Goal: Task Accomplishment & Management: Use online tool/utility

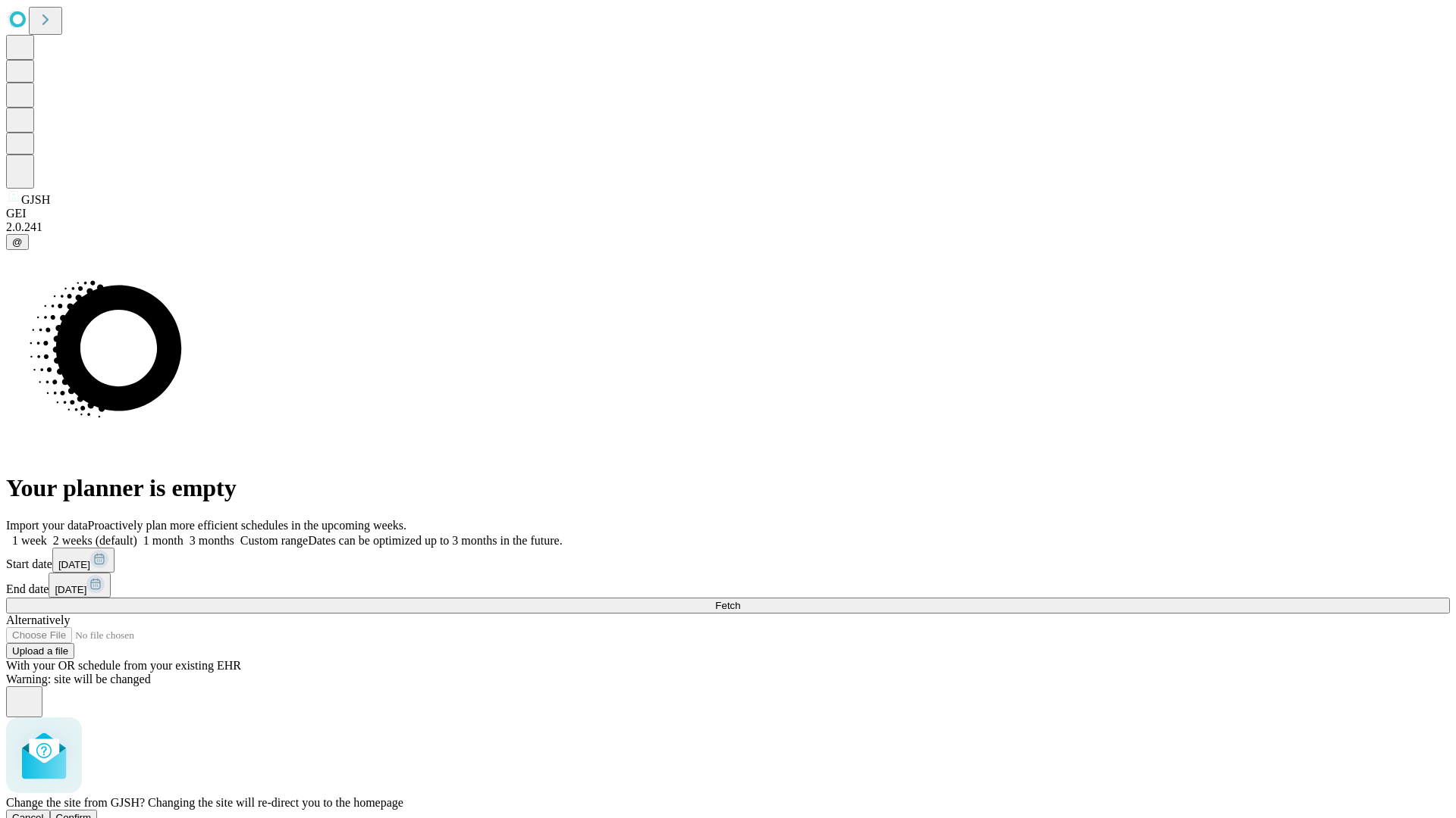
click at [92, 813] on span "Confirm" at bounding box center [74, 818] width 36 height 12
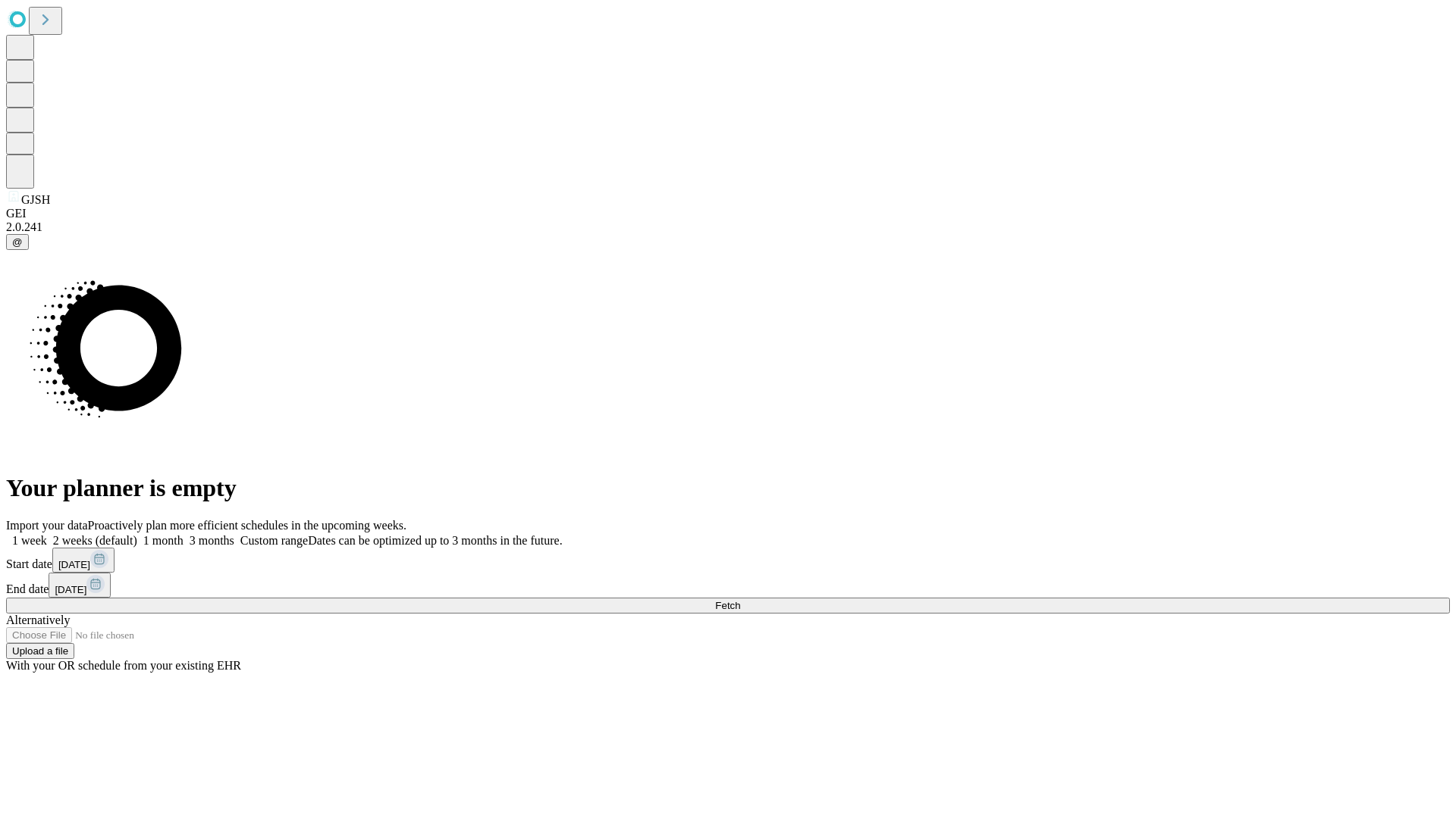
click at [47, 535] on label "1 week" at bounding box center [27, 541] width 41 height 12
click at [740, 601] on span "Fetch" at bounding box center [728, 606] width 25 height 12
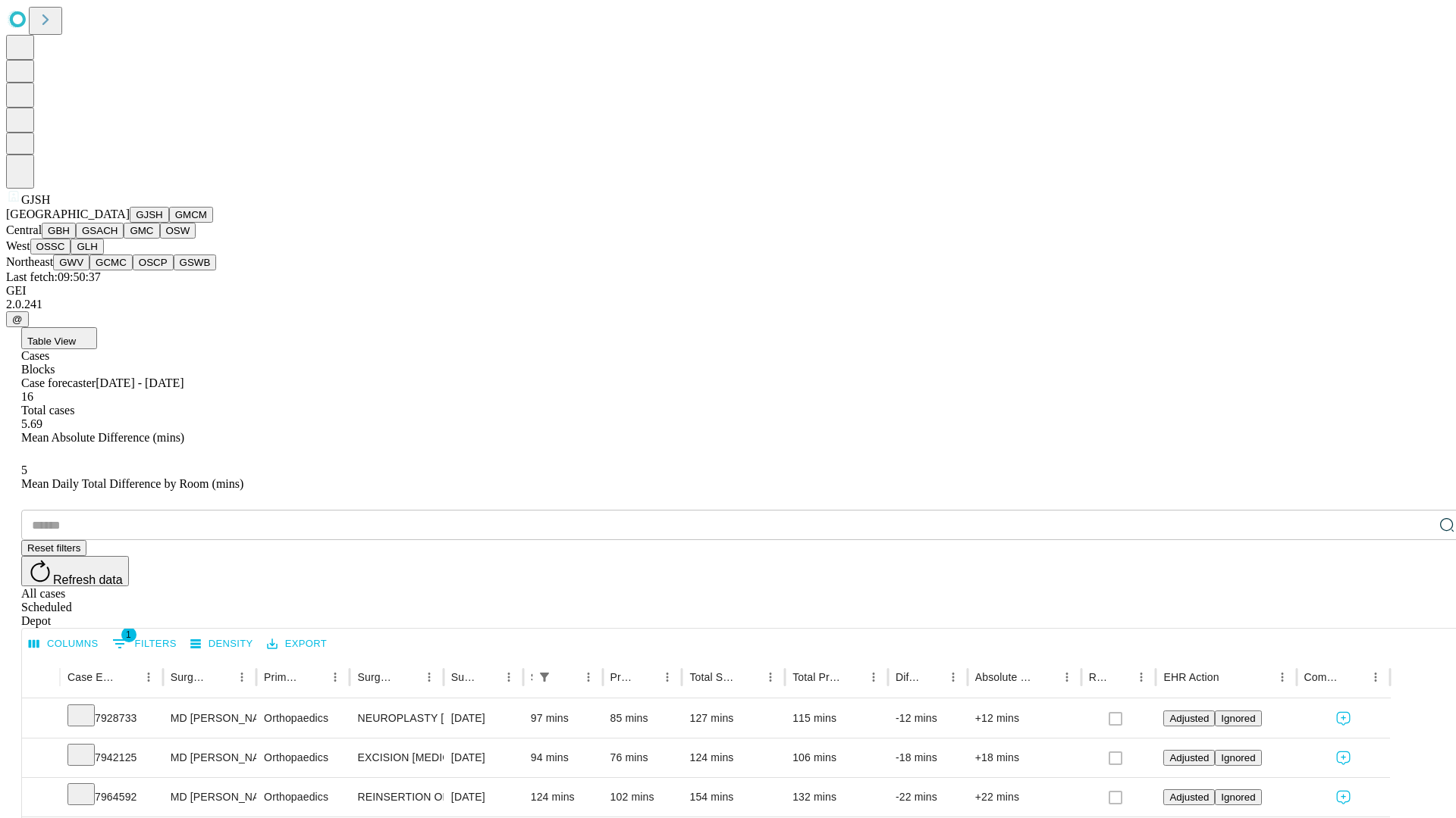
click at [169, 223] on button "GMCM" at bounding box center [191, 215] width 44 height 16
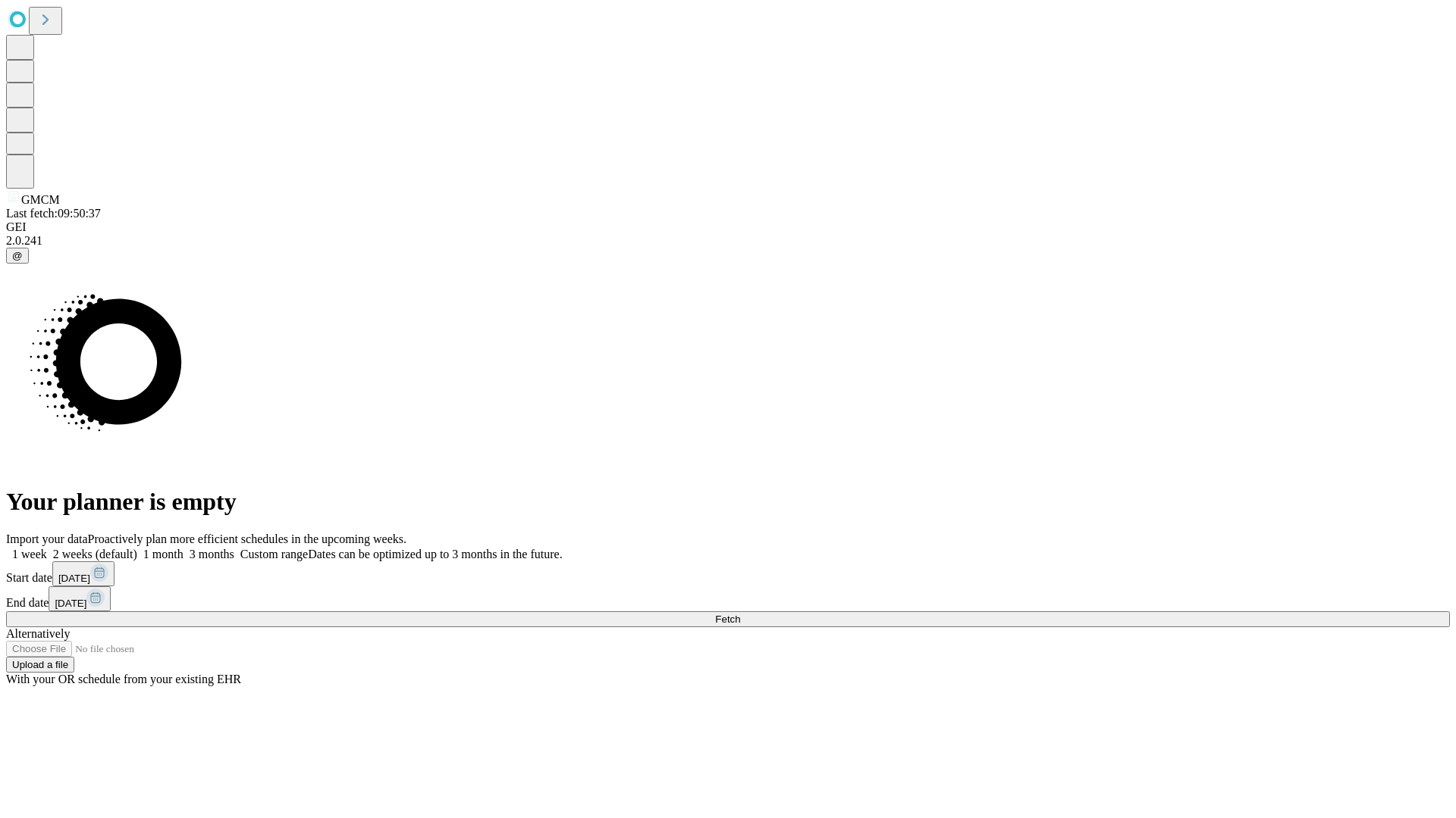
click at [47, 548] on label "1 week" at bounding box center [27, 554] width 41 height 12
click at [740, 614] on span "Fetch" at bounding box center [728, 619] width 25 height 12
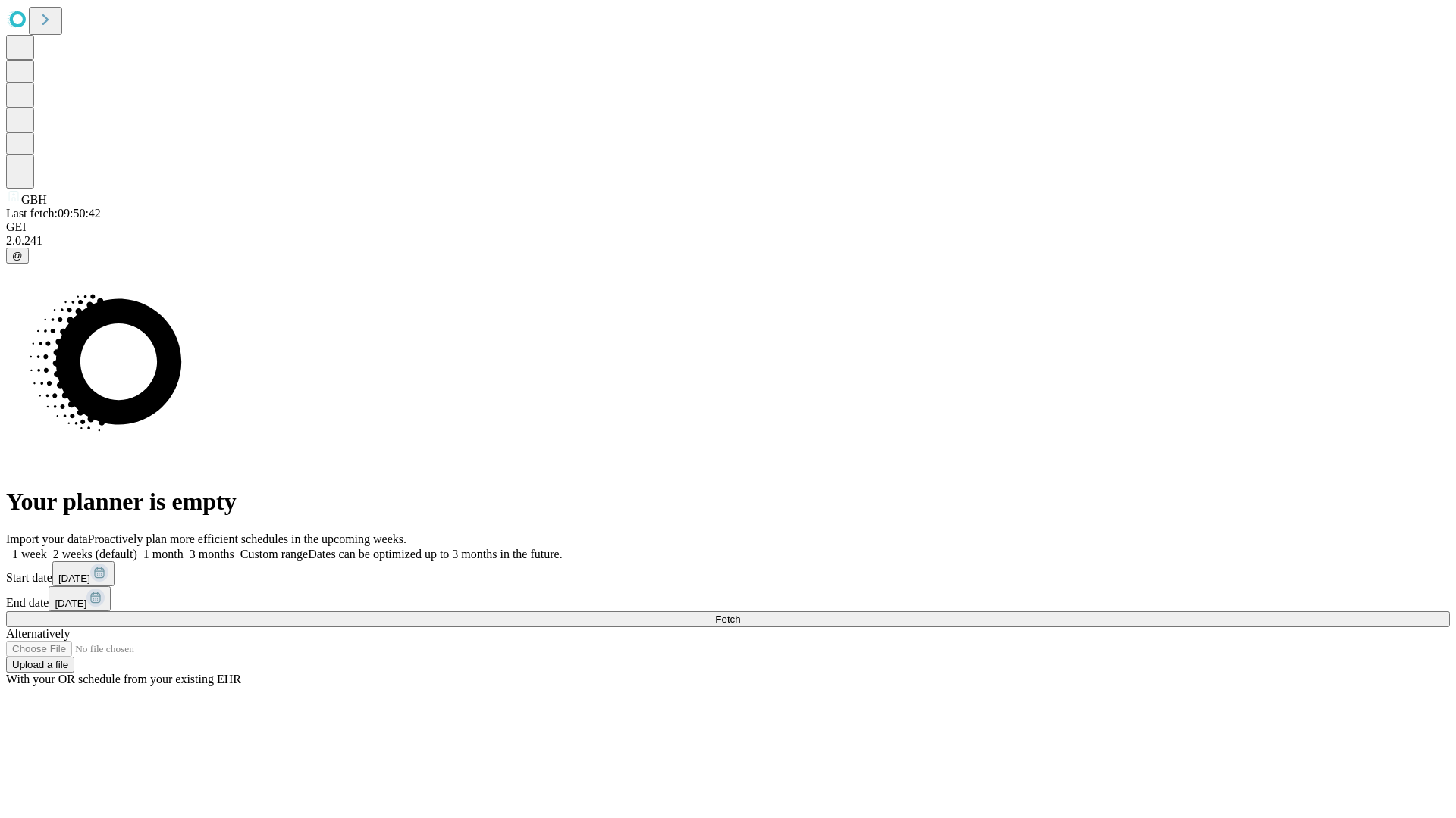
click at [47, 548] on label "1 week" at bounding box center [27, 554] width 41 height 12
click at [740, 614] on span "Fetch" at bounding box center [728, 619] width 25 height 12
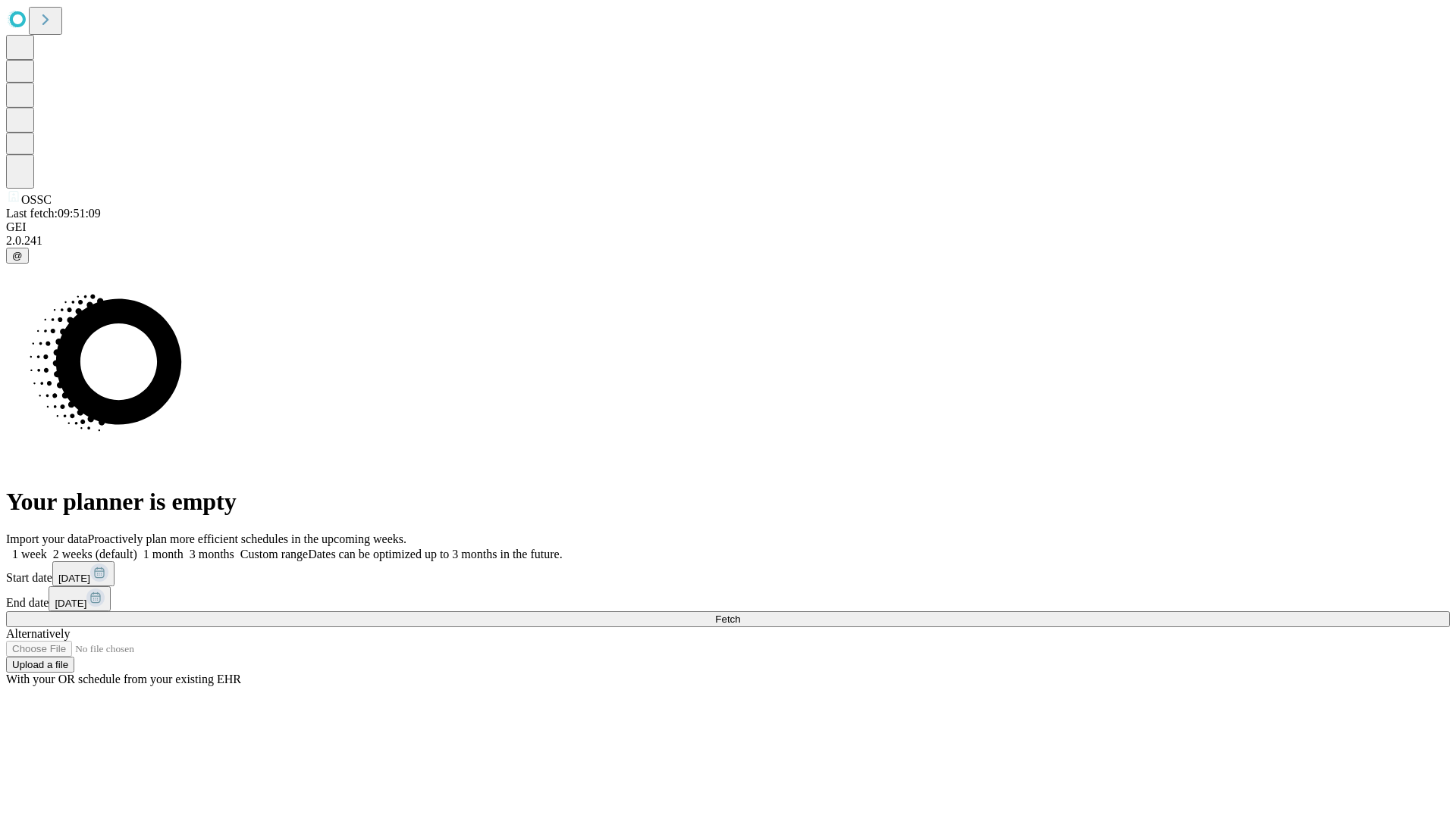
click at [740, 614] on span "Fetch" at bounding box center [728, 619] width 25 height 12
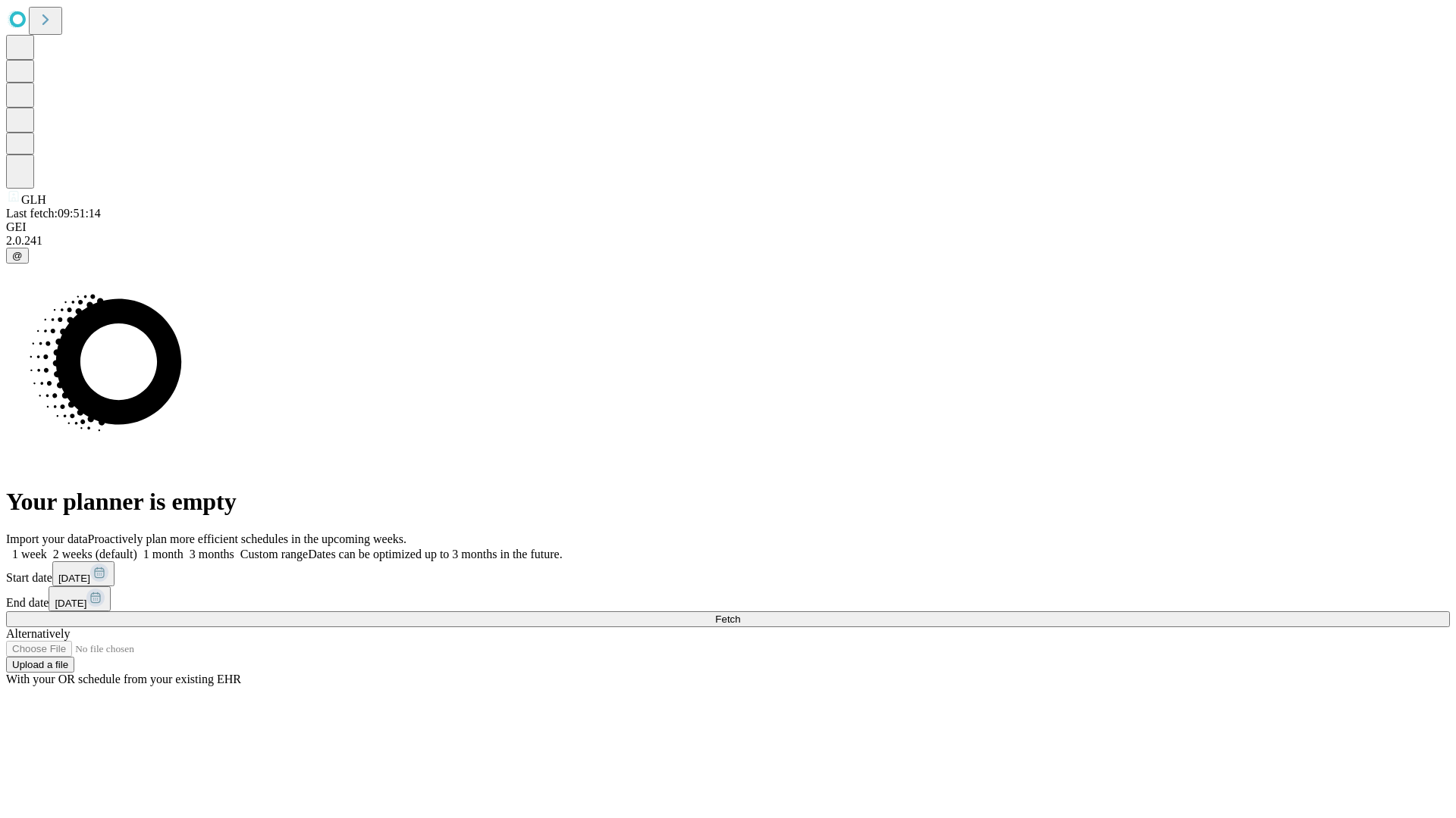
click at [740, 614] on span "Fetch" at bounding box center [728, 619] width 25 height 12
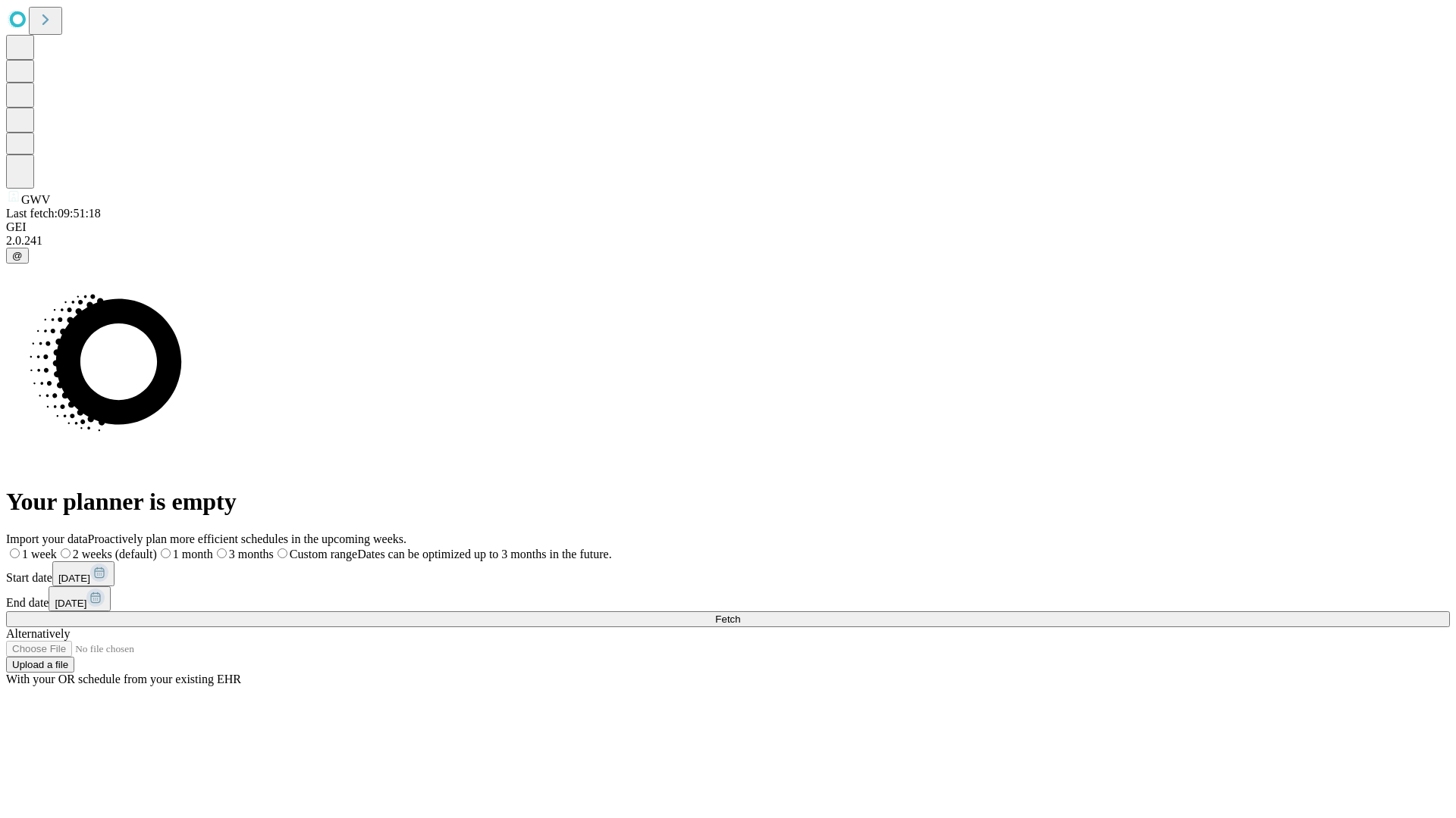
click at [740, 614] on span "Fetch" at bounding box center [728, 619] width 25 height 12
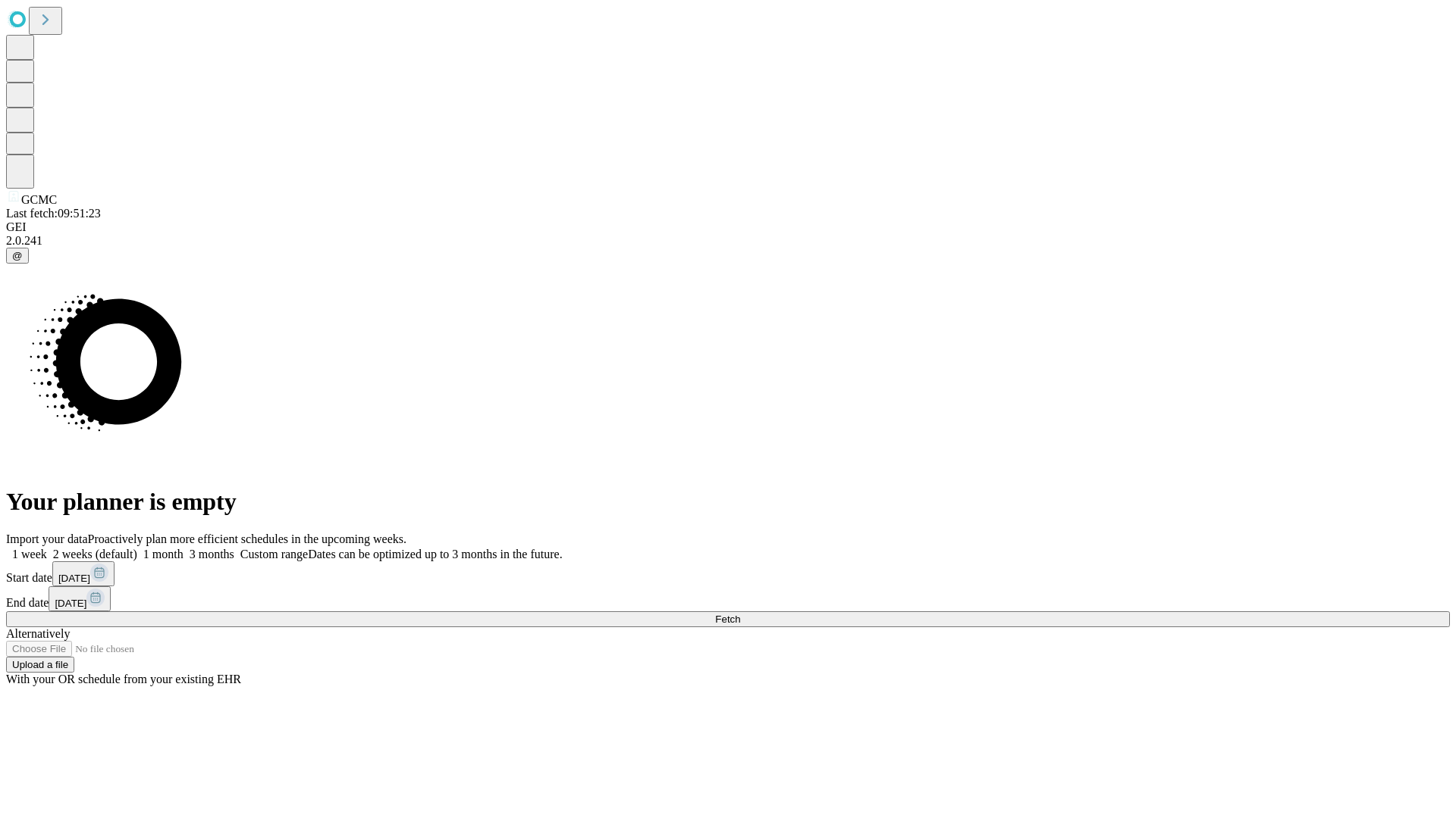
click at [47, 548] on label "1 week" at bounding box center [27, 554] width 41 height 12
click at [740, 614] on span "Fetch" at bounding box center [728, 619] width 25 height 12
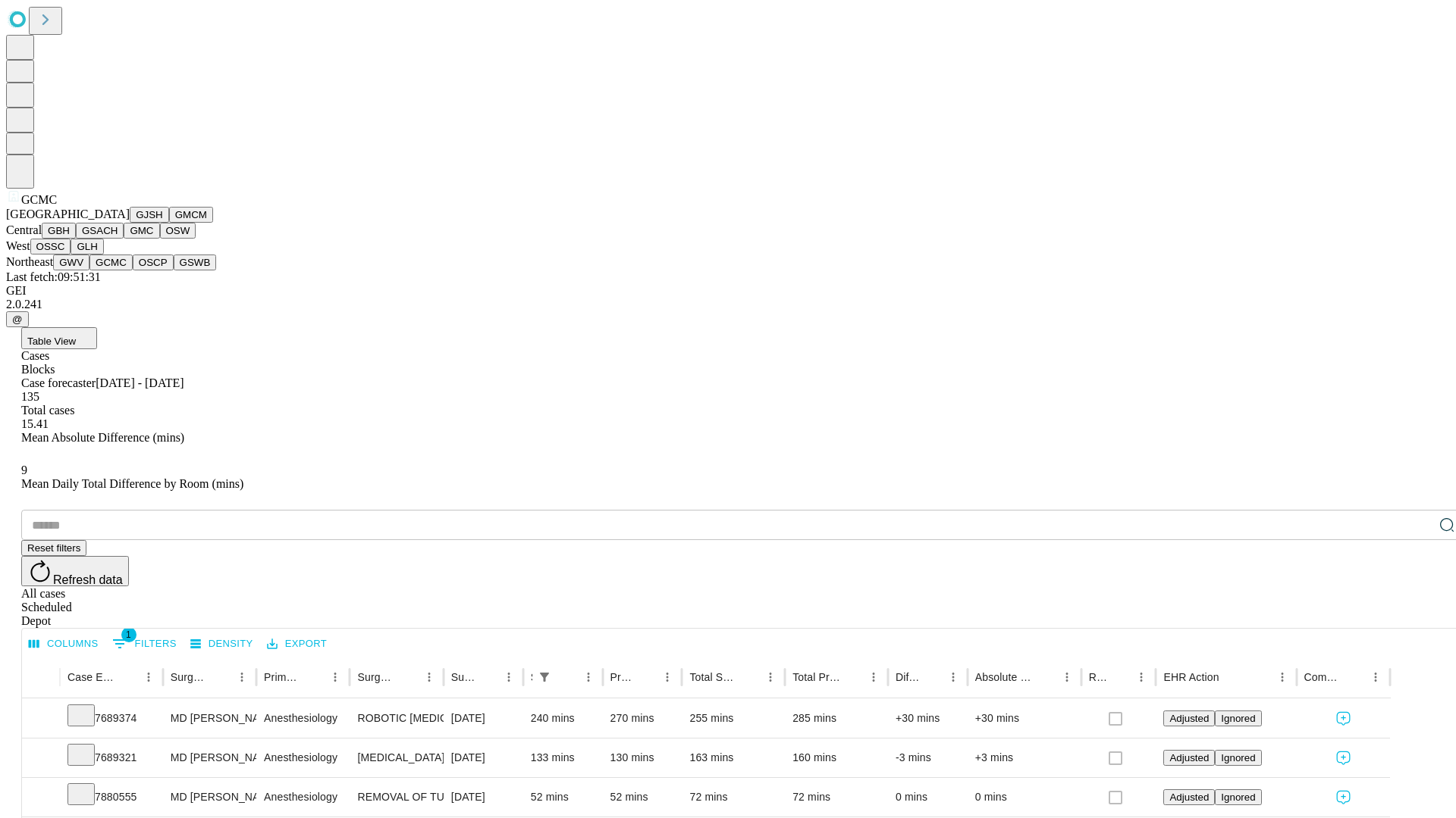
click at [133, 271] on button "OSCP" at bounding box center [153, 263] width 41 height 16
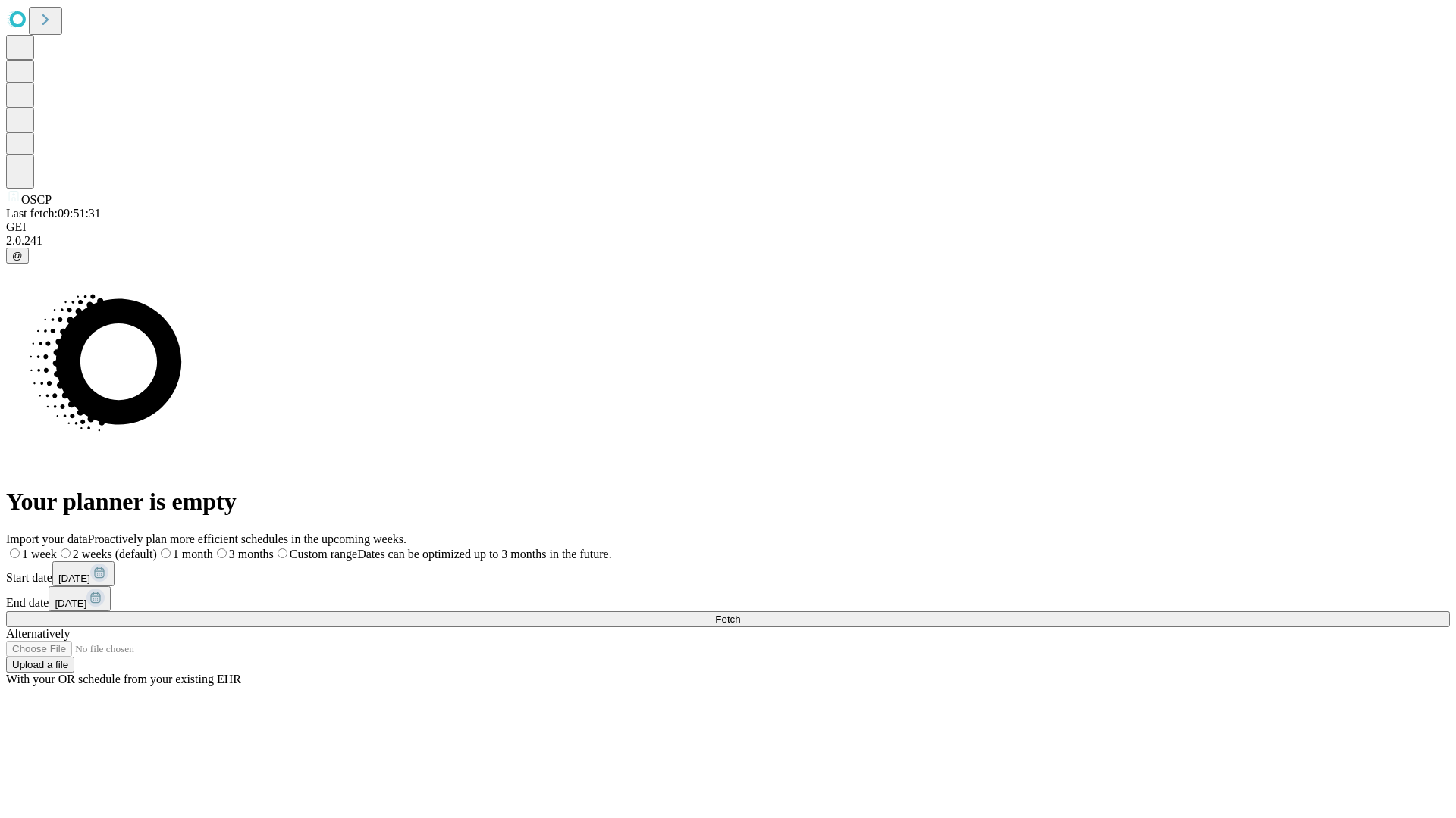
click at [740, 614] on span "Fetch" at bounding box center [728, 619] width 25 height 12
